Goal: Task Accomplishment & Management: Manage account settings

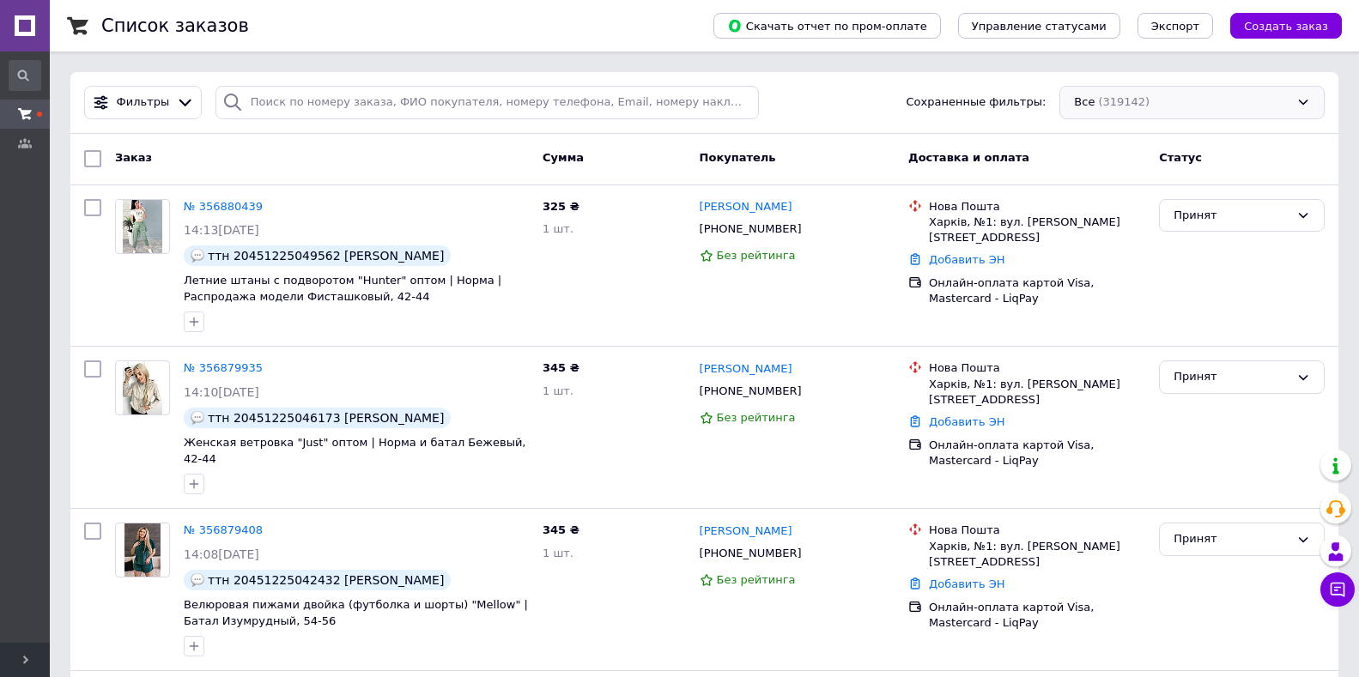
click at [1170, 110] on div "Все (319142)" at bounding box center [1191, 102] width 265 height 33
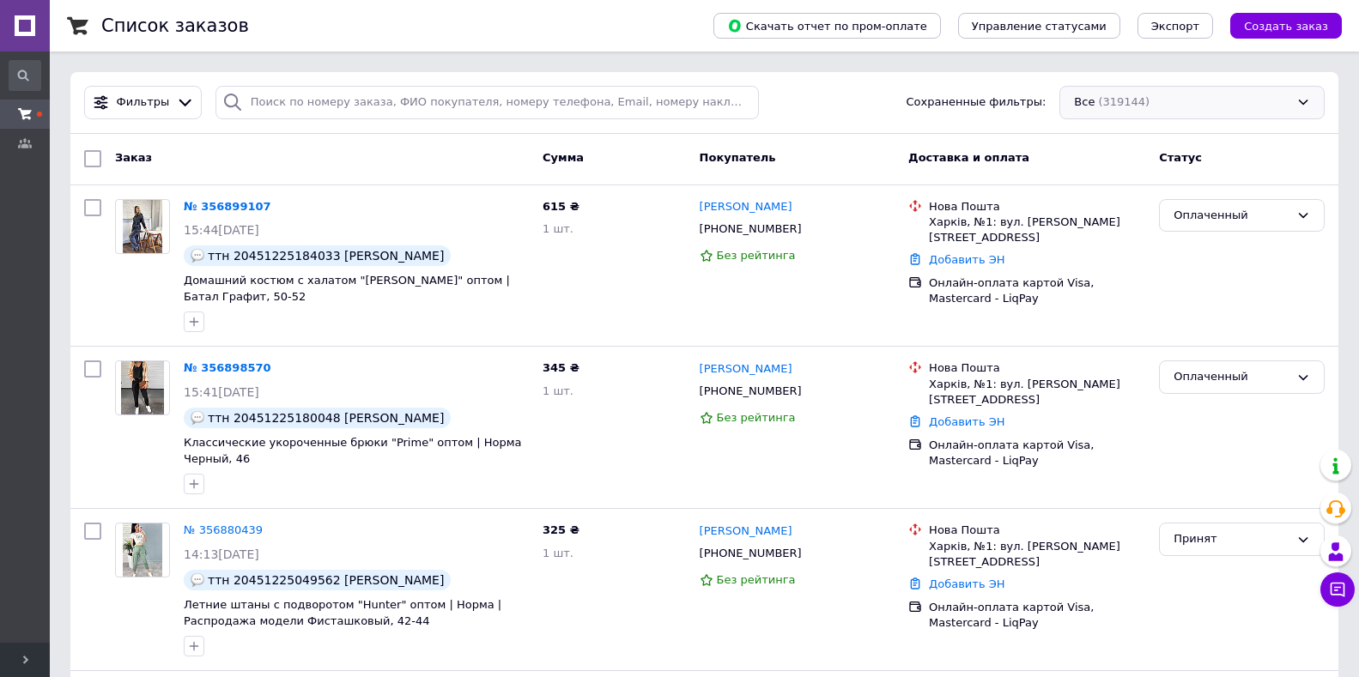
click at [1110, 109] on div "Все (319144)" at bounding box center [1191, 102] width 265 height 33
click at [1123, 105] on div "Все (319144)" at bounding box center [1191, 102] width 265 height 33
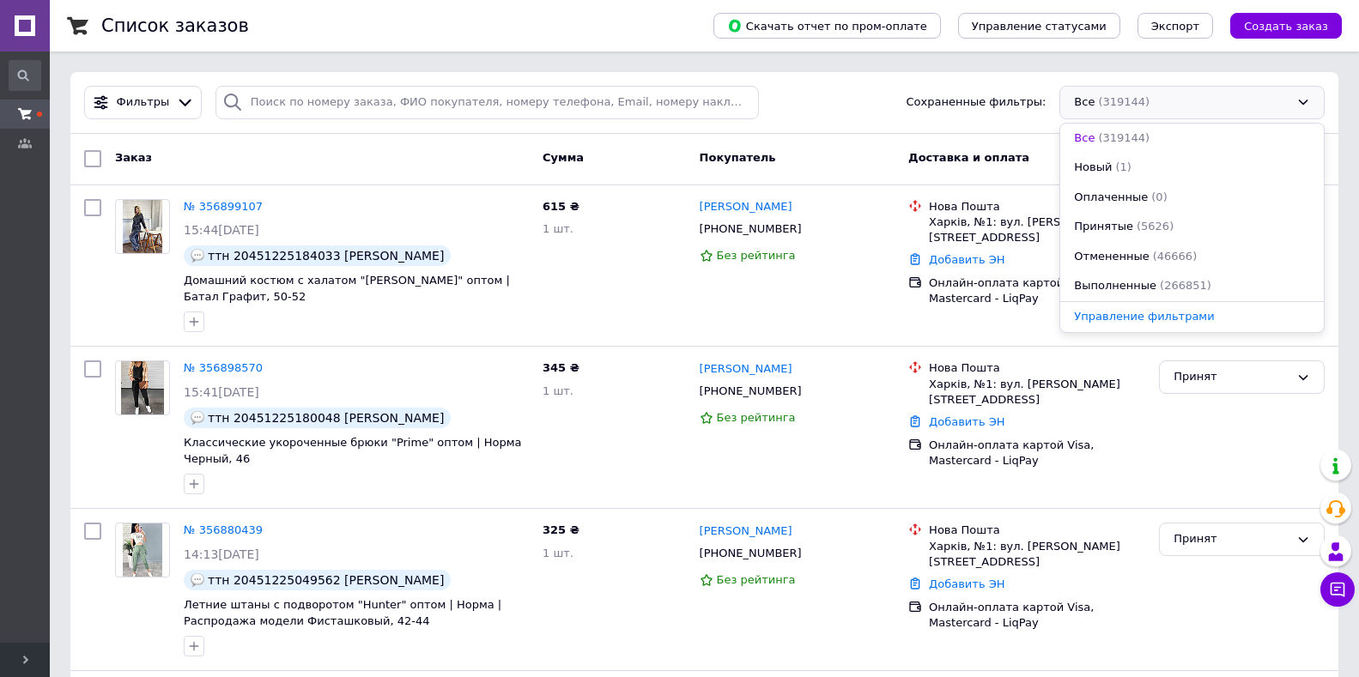
click at [846, 100] on div "Фильтры Сохраненные фильтры: Все (319144) Все (319144) Новый (1) Оплаченные (0)…" at bounding box center [704, 102] width 1254 height 33
